Goal: Information Seeking & Learning: Learn about a topic

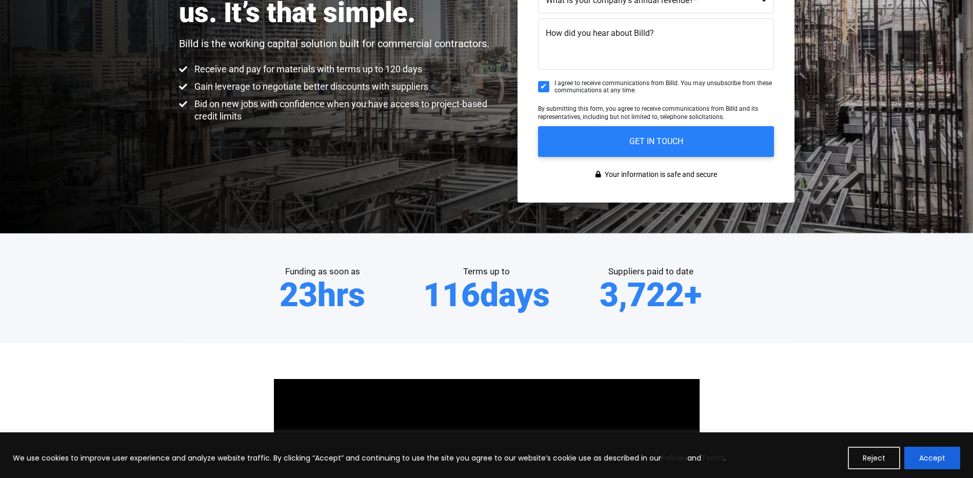
scroll to position [205, 0]
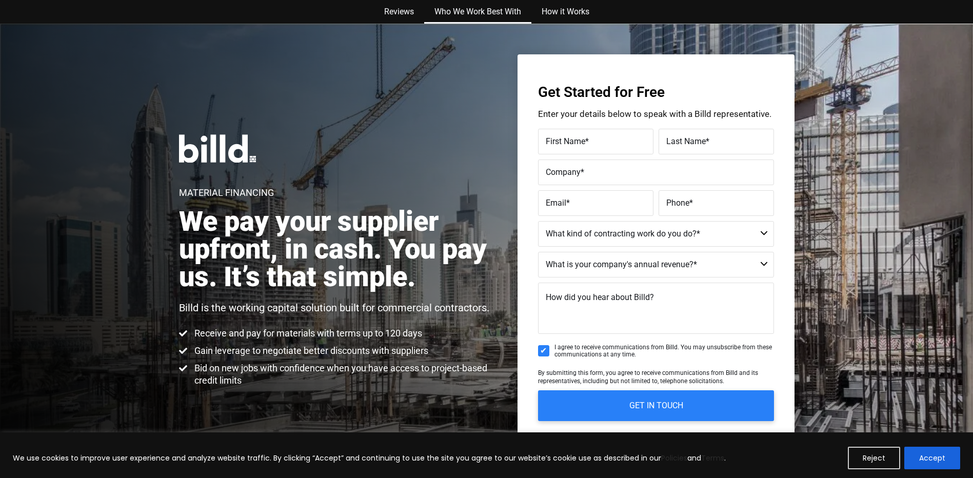
click at [469, 10] on link "Who We Work Best With" at bounding box center [477, 12] width 107 height 24
click at [507, 3] on link "Who We Work Best With" at bounding box center [477, 12] width 107 height 24
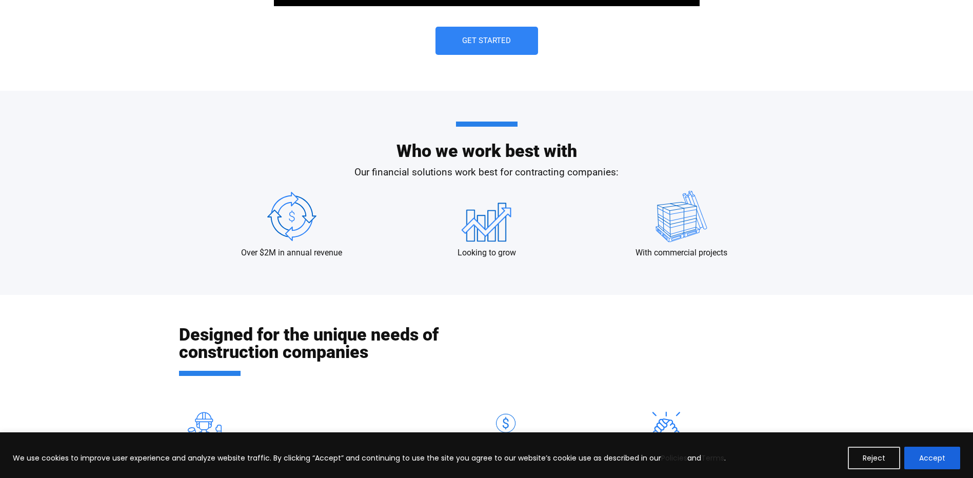
scroll to position [967, 0]
